Goal: Check status: Check status

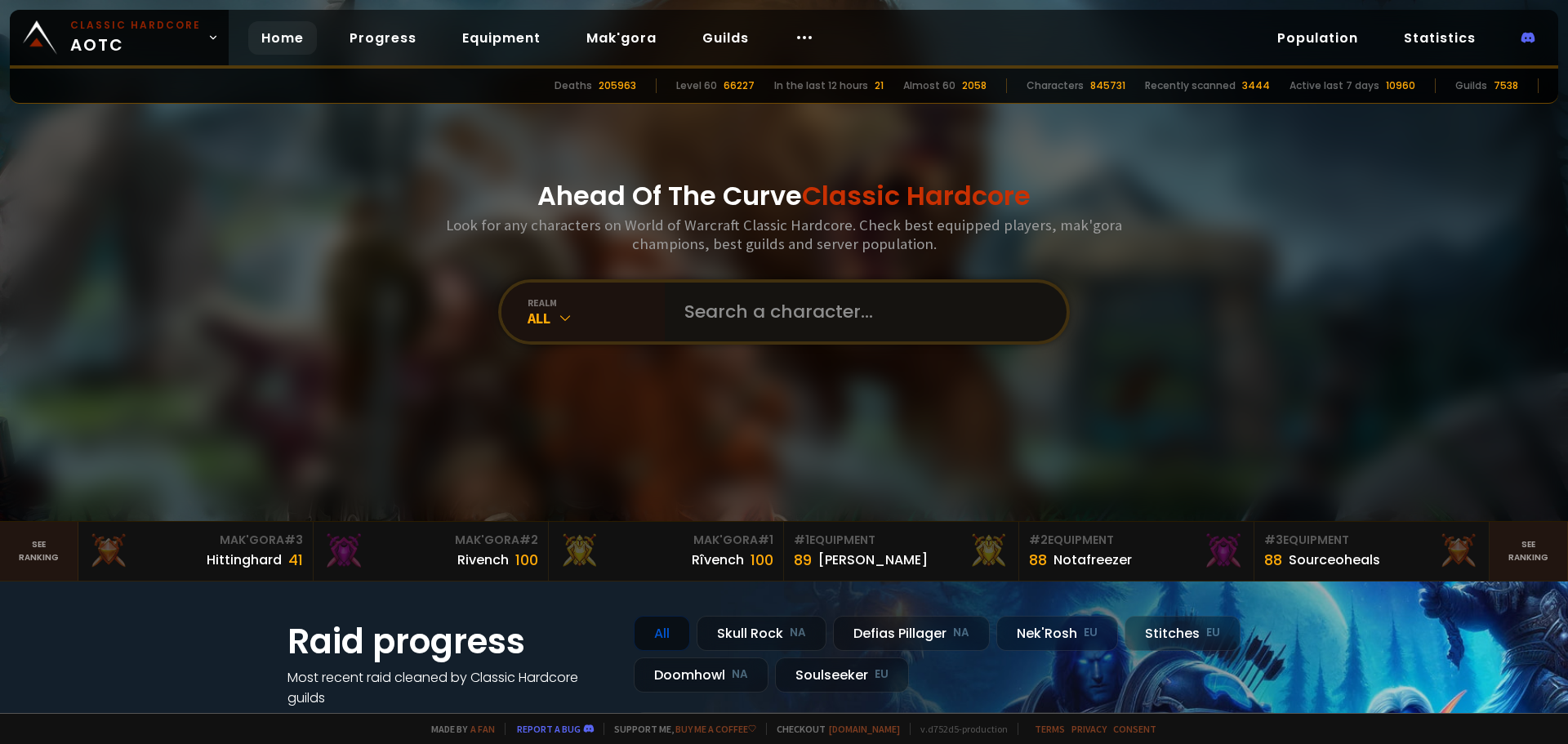
click at [779, 317] on input "text" at bounding box center [860, 312] width 372 height 59
type input "ryumage"
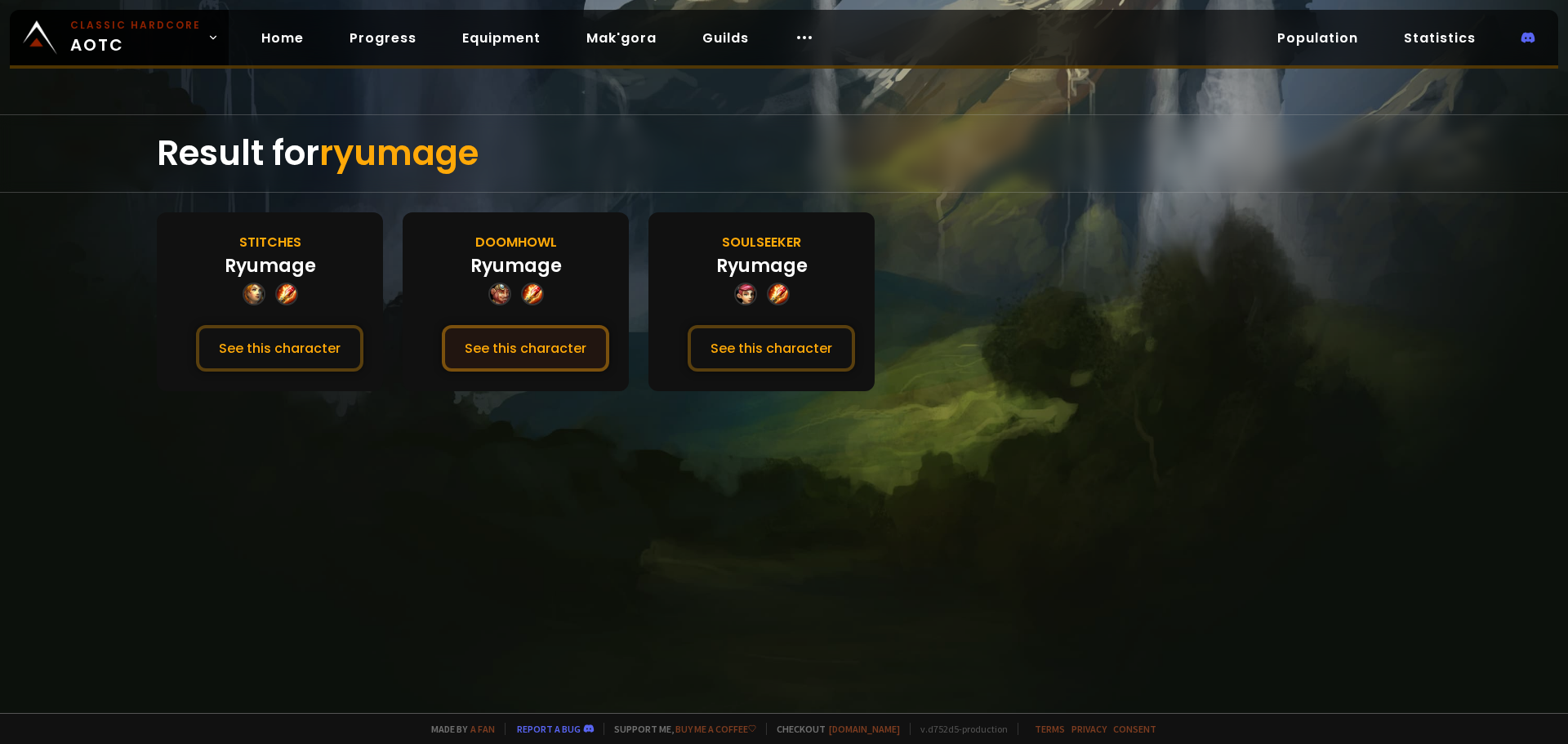
click at [523, 345] on button "See this character" at bounding box center [525, 348] width 167 height 47
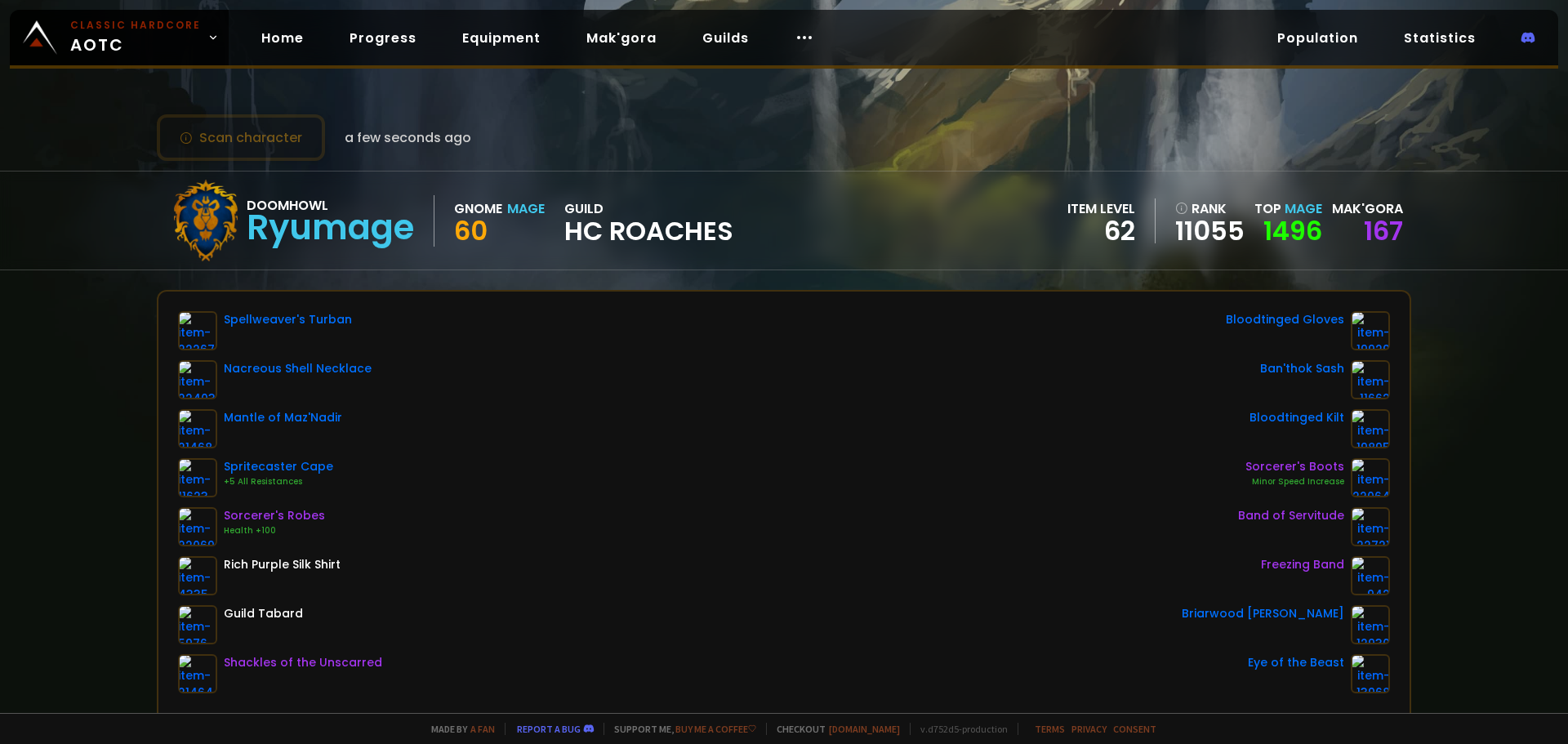
click at [108, 251] on div "Doomhowl Ryumage Gnome Mage 60 guild HC Roaches item level 62 rank 11055 Top Ma…" at bounding box center [784, 220] width 1568 height 100
drag, startPoint x: 1375, startPoint y: 234, endPoint x: 1375, endPoint y: 224, distance: 10.0
click at [1375, 235] on div "167" at bounding box center [1367, 231] width 71 height 25
click at [1360, 219] on div "167" at bounding box center [1367, 231] width 71 height 25
